Goal: Task Accomplishment & Management: Manage account settings

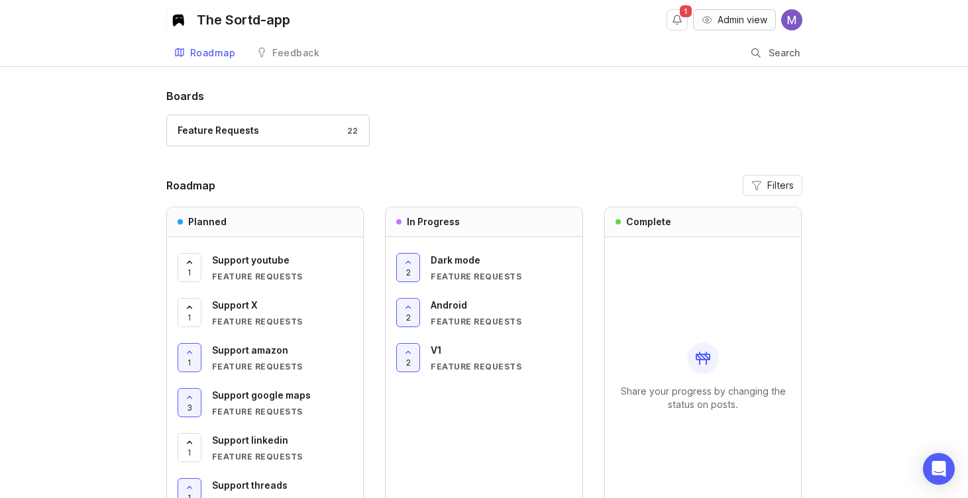
click at [718, 17] on span "Admin view" at bounding box center [743, 19] width 50 height 13
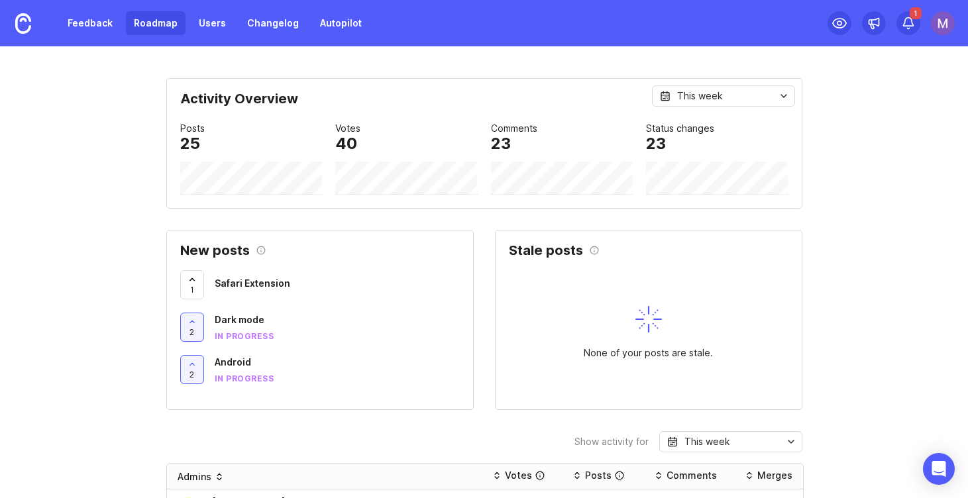
click at [146, 30] on link "Roadmap" at bounding box center [156, 23] width 60 height 24
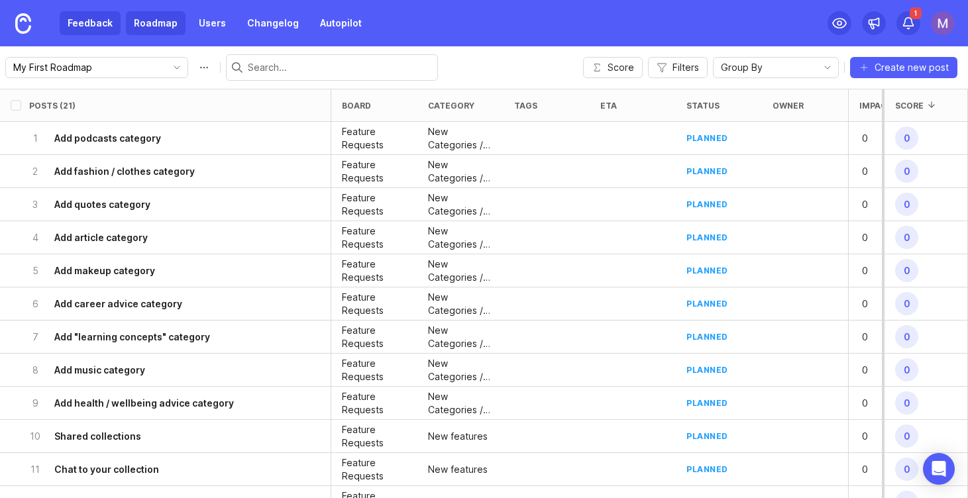
click at [82, 24] on link "Feedback" at bounding box center [90, 23] width 61 height 24
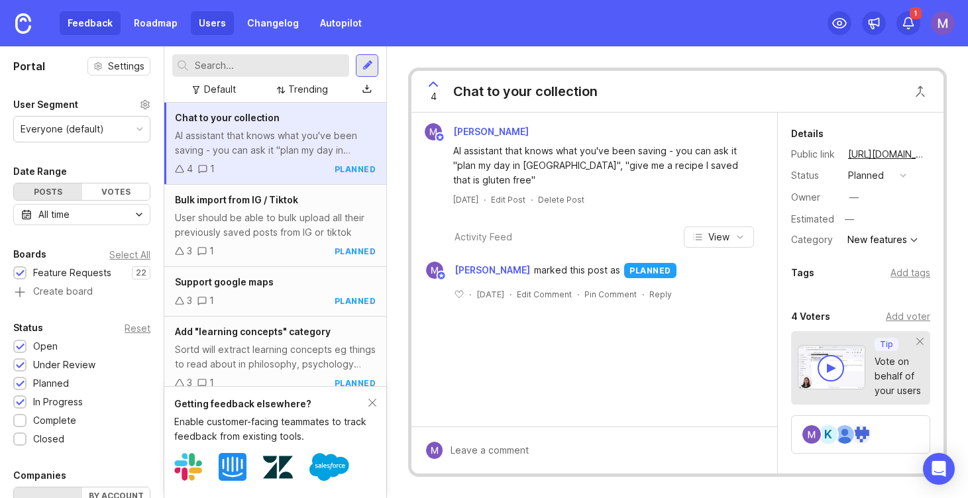
click at [213, 28] on link "Users" at bounding box center [212, 23] width 43 height 24
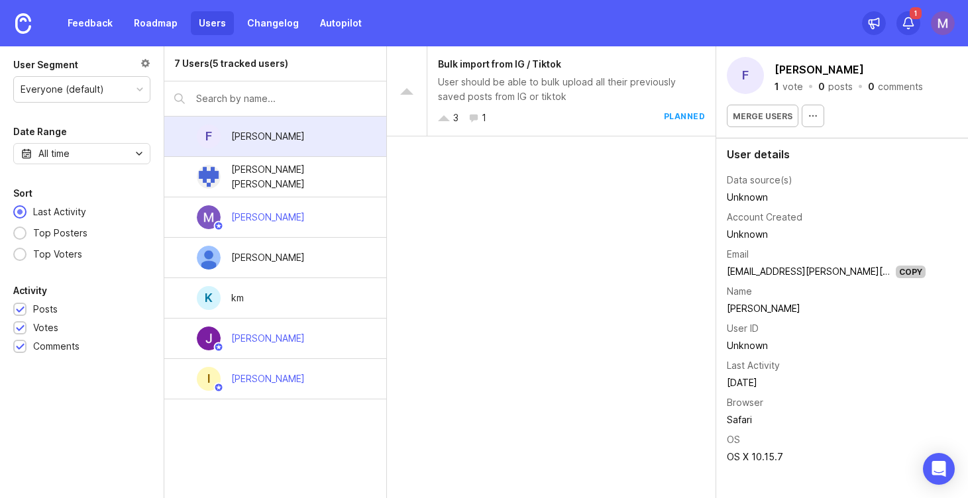
click at [191, 23] on link "Users" at bounding box center [212, 23] width 43 height 24
click at [294, 22] on link "Changelog" at bounding box center [273, 23] width 68 height 24
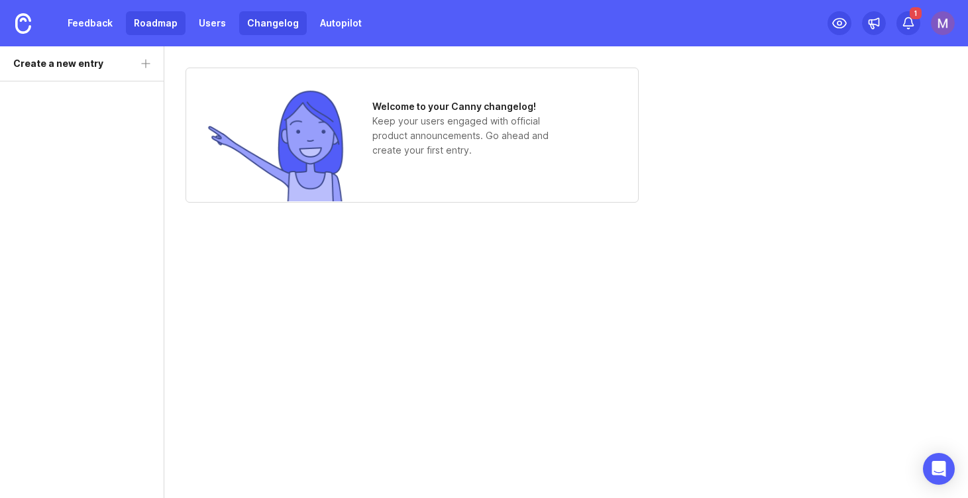
click at [136, 24] on link "Roadmap" at bounding box center [156, 23] width 60 height 24
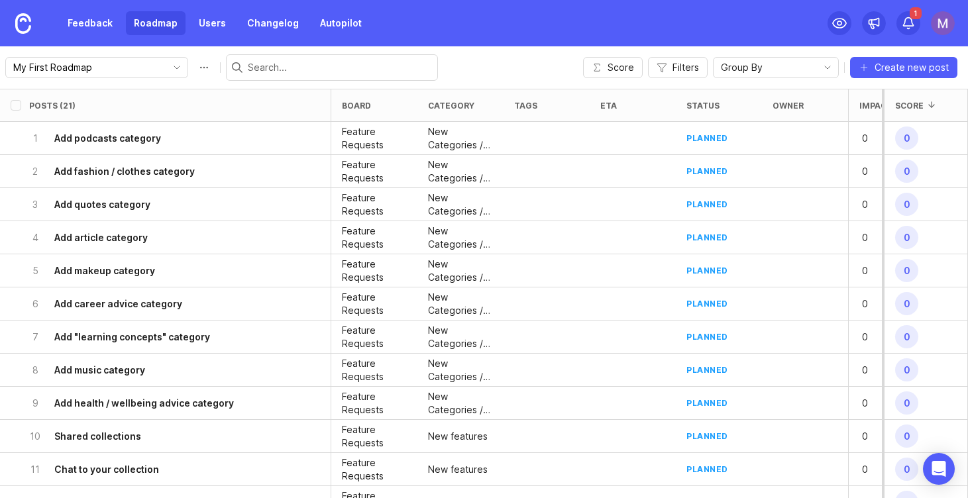
click at [93, 38] on div "Feedback Roadmap Users Changelog Autopilot" at bounding box center [185, 23] width 370 height 46
click at [319, 22] on link "Autopilot" at bounding box center [341, 23] width 58 height 24
click at [93, 30] on link "Feedback" at bounding box center [90, 23] width 61 height 24
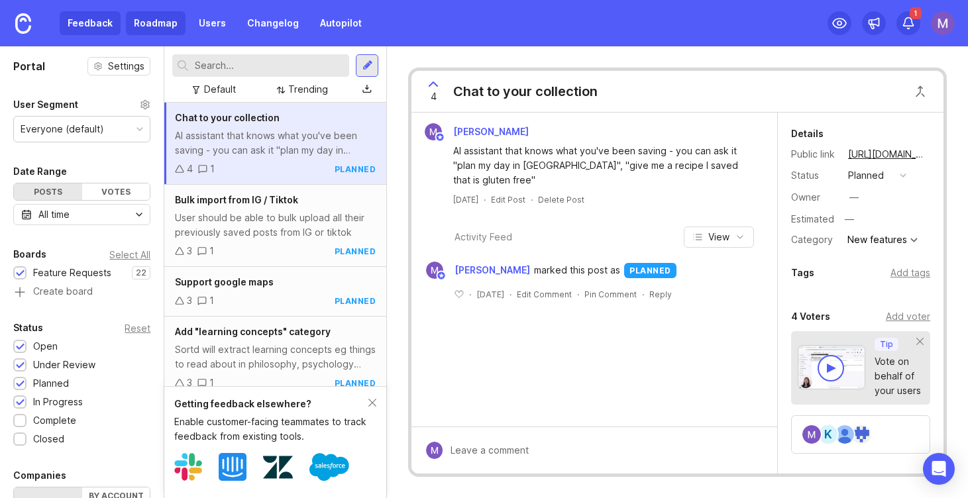
click at [150, 26] on link "Roadmap" at bounding box center [156, 23] width 60 height 24
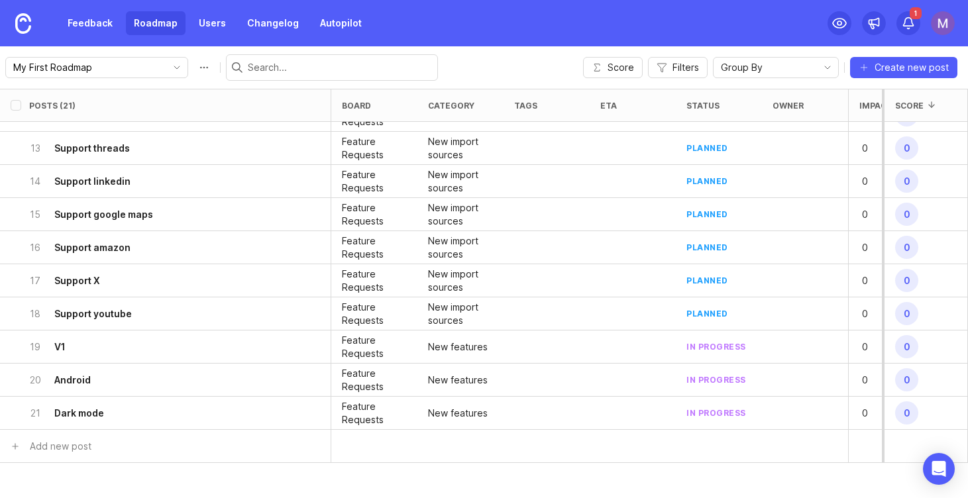
scroll to position [459, 0]
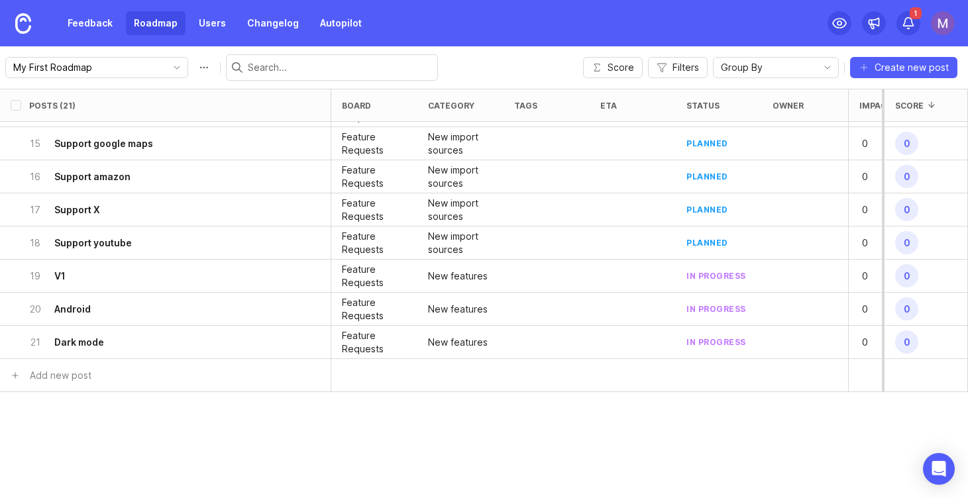
click at [248, 72] on input "text" at bounding box center [340, 67] width 184 height 15
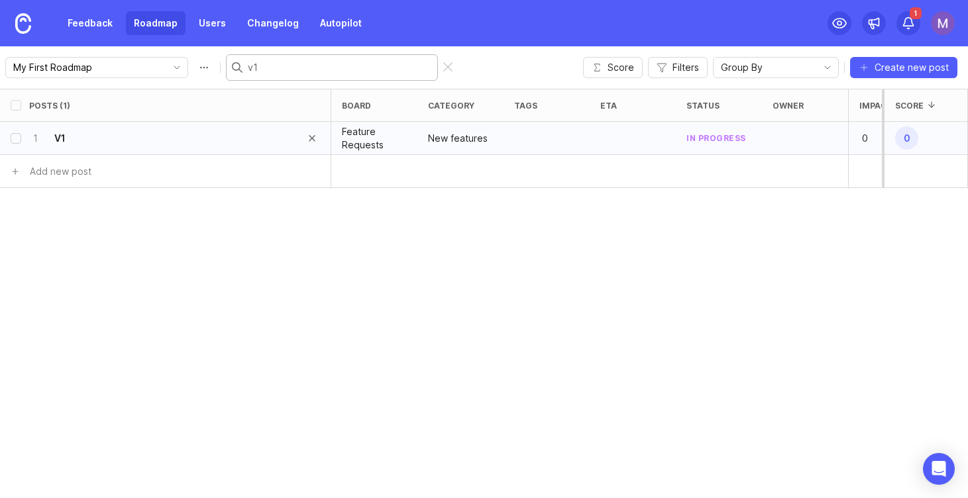
type input "v1"
click at [12, 138] on input "select post" at bounding box center [16, 138] width 11 height 11
checkbox input "true"
click at [604, 473] on button "Delete posts" at bounding box center [608, 468] width 21 height 21
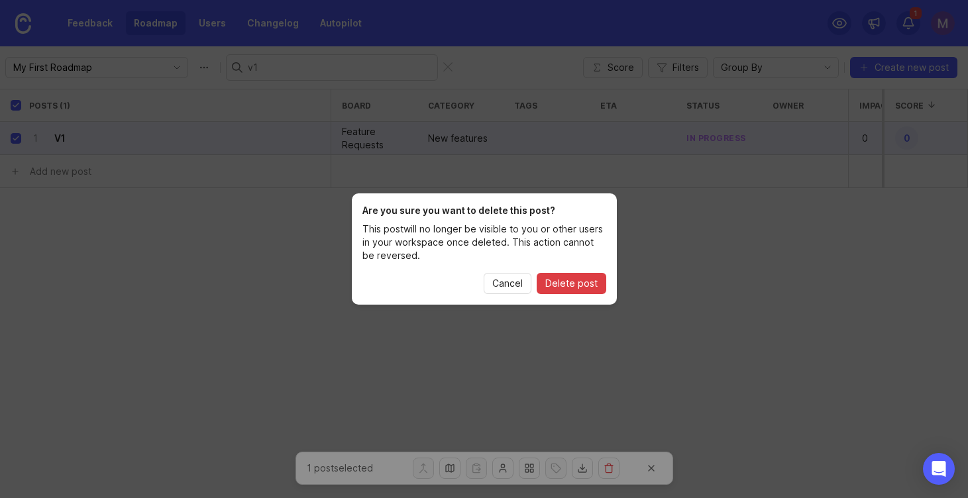
click at [571, 286] on span "Delete post" at bounding box center [571, 283] width 52 height 13
checkbox input "false"
